Goal: Transaction & Acquisition: Subscribe to service/newsletter

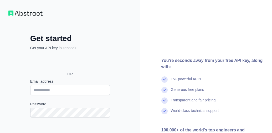
click at [68, 90] on input "Email address" at bounding box center [70, 90] width 80 height 10
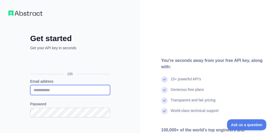
paste input "**********"
type input "**********"
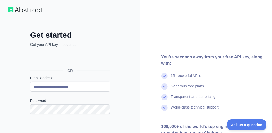
scroll to position [82, 0]
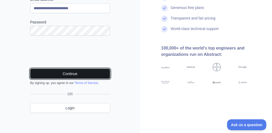
click at [57, 72] on button "Continue" at bounding box center [70, 74] width 80 height 10
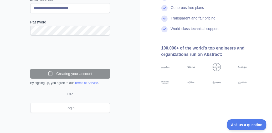
scroll to position [65, 0]
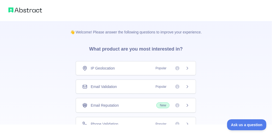
click at [117, 89] on div "Email Validation Popular" at bounding box center [136, 86] width 121 height 14
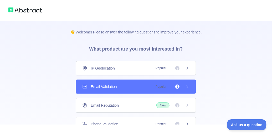
drag, startPoint x: 117, startPoint y: 89, endPoint x: 101, endPoint y: 89, distance: 15.5
click at [101, 89] on div "Email Validation Popular" at bounding box center [136, 86] width 121 height 14
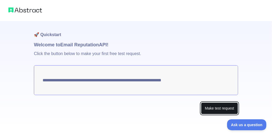
drag, startPoint x: 223, startPoint y: 109, endPoint x: 195, endPoint y: 103, distance: 29.1
click at [223, 109] on button "Make test request" at bounding box center [219, 108] width 37 height 12
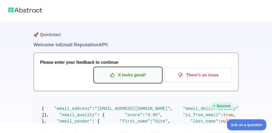
click at [140, 77] on p "It looks good!" at bounding box center [127, 75] width 59 height 9
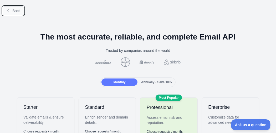
click at [16, 13] on button "Back" at bounding box center [13, 10] width 21 height 9
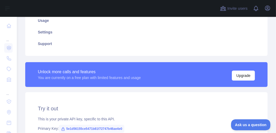
scroll to position [158, 0]
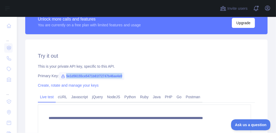
copy span "5e1d56155ce5471b81f72747b46ae4e0"
drag, startPoint x: 65, startPoint y: 75, endPoint x: 127, endPoint y: 77, distance: 61.6
click at [127, 77] on div "Primary Key: 5e1d56155ce5471b81f72747b46ae4e0" at bounding box center [146, 75] width 217 height 5
